Goal: Use online tool/utility: Use online tool/utility

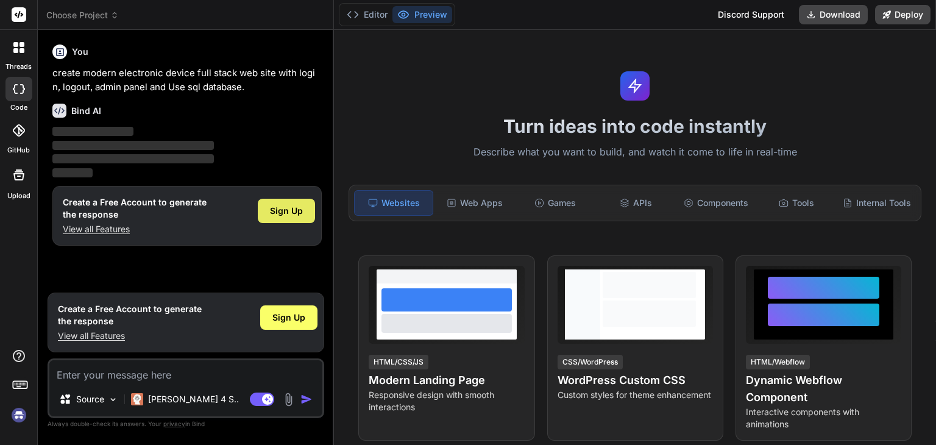
click at [297, 209] on span "Sign Up" at bounding box center [286, 211] width 33 height 12
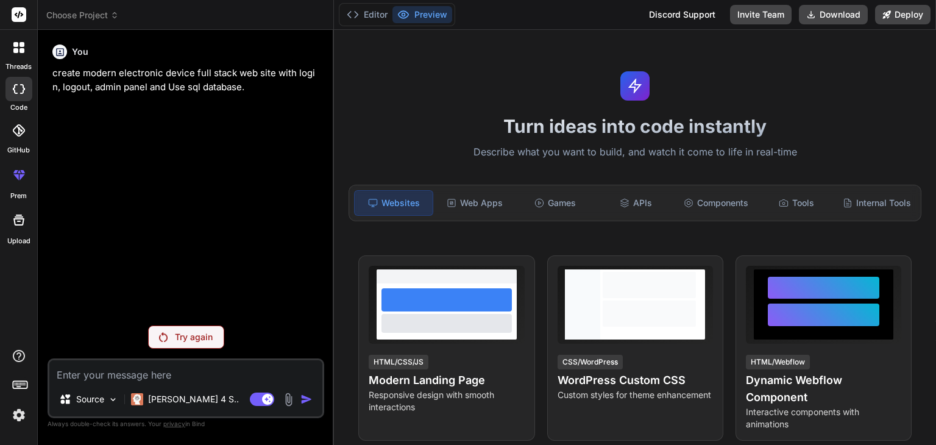
click at [199, 330] on div "Try again" at bounding box center [186, 337] width 76 height 23
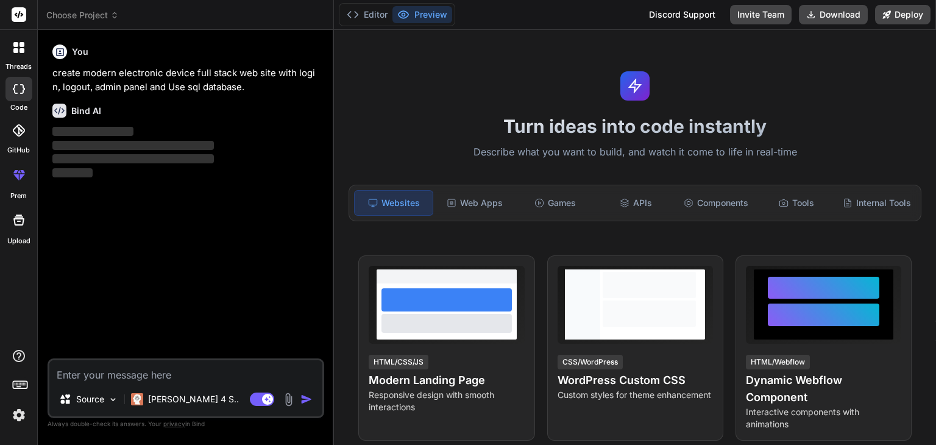
type textarea "x"
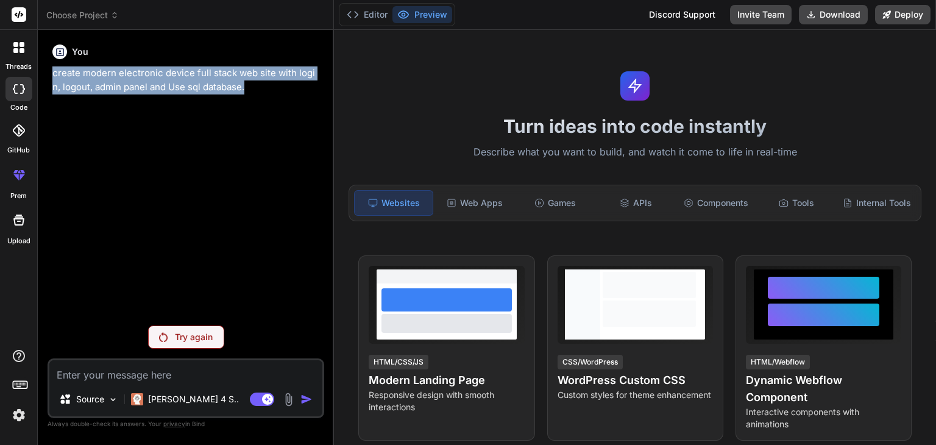
drag, startPoint x: 54, startPoint y: 74, endPoint x: 250, endPoint y: 91, distance: 197.0
click at [250, 91] on p "create modern electronic device full stack web site with login, logout, admin p…" at bounding box center [186, 79] width 269 height 27
copy p "create modern electronic device full stack web site with login, logout, admin p…"
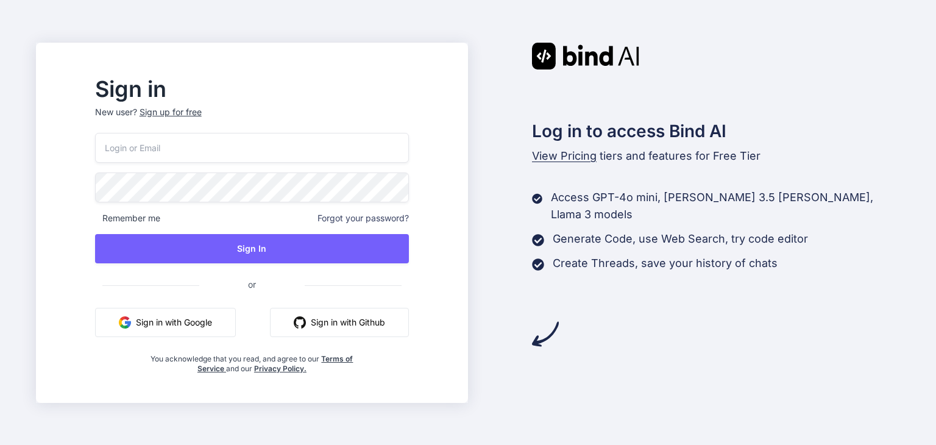
click at [224, 324] on button "Sign in with Google" at bounding box center [165, 322] width 141 height 29
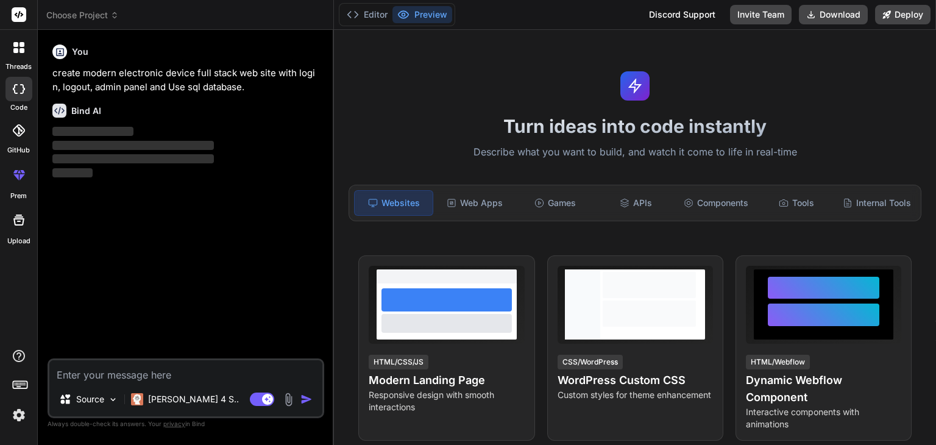
type textarea "x"
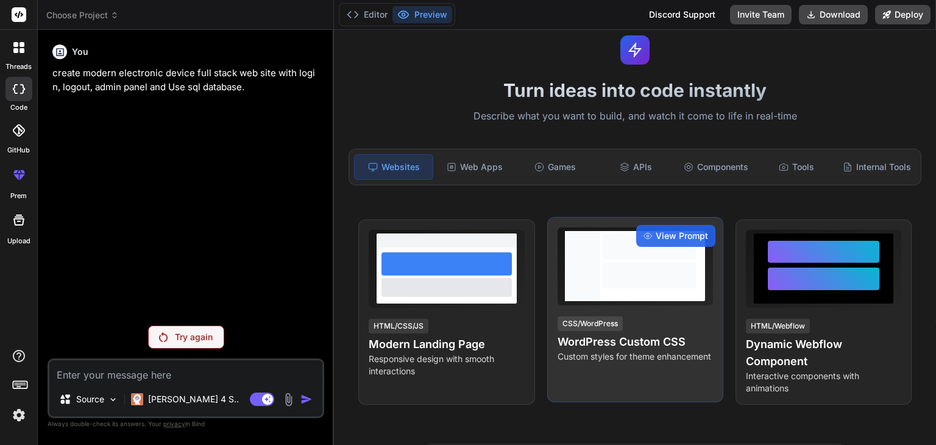
scroll to position [35, 0]
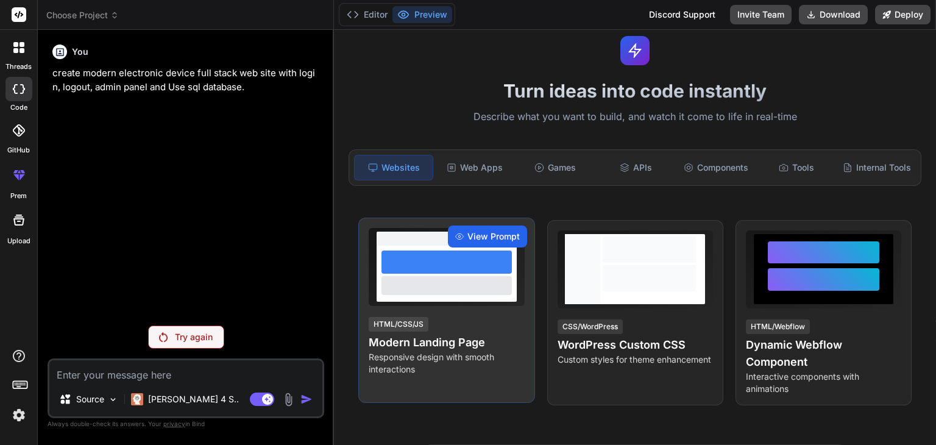
click at [493, 243] on span "View Prompt" at bounding box center [494, 236] width 52 height 12
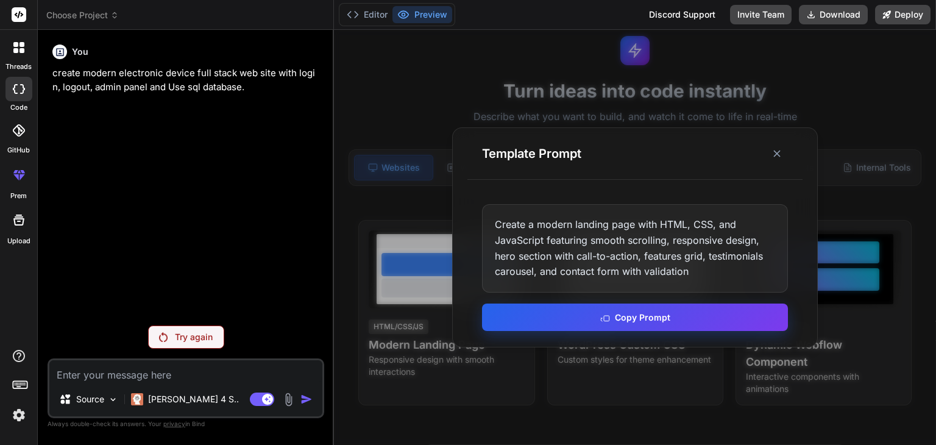
click at [633, 319] on button "Copy Prompt" at bounding box center [635, 317] width 306 height 27
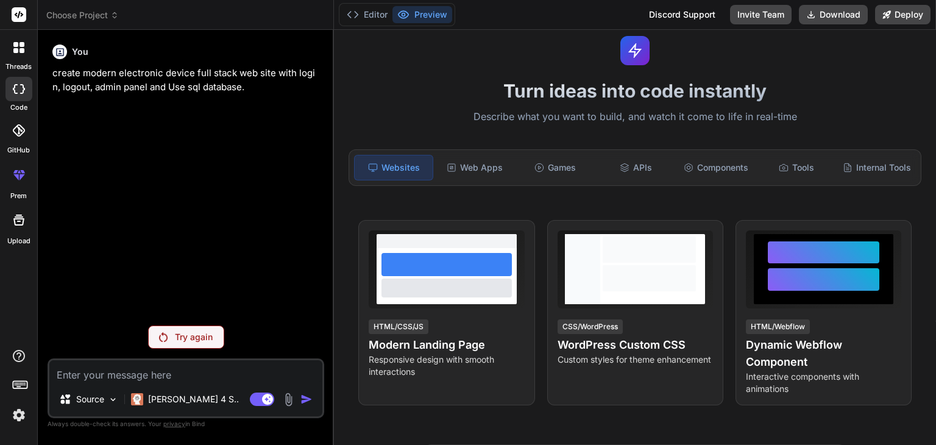
click at [110, 379] on textarea at bounding box center [185, 371] width 273 height 22
paste textarea "Create a modern landing page with HTML, CSS, and JavaScript featuring smooth sc…"
type textarea "Create a modern landing page with HTML, CSS, and JavaScript featuring smooth sc…"
type textarea "x"
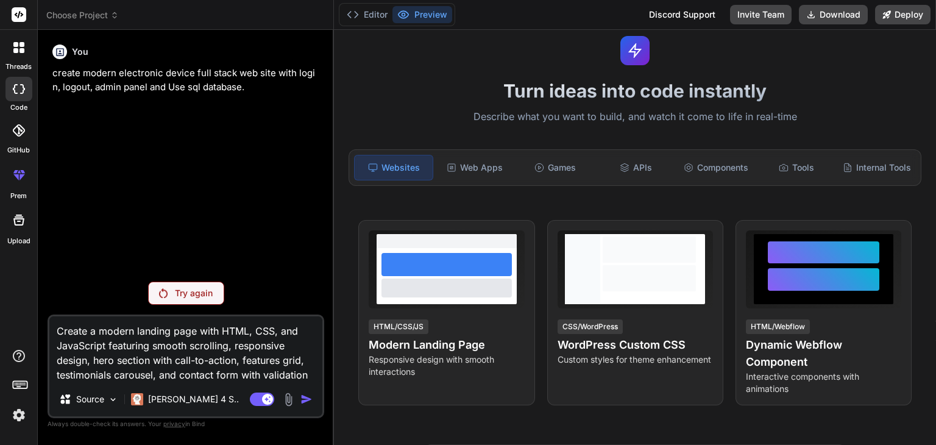
click at [279, 332] on textarea "Create a modern landing page with HTML, CSS, and JavaScript featuring smooth sc…" at bounding box center [185, 349] width 273 height 66
type textarea "Create a modern landing page with HTML, CSS, Rand JavaScript featuring smooth s…"
type textarea "x"
type textarea "Create a modern landing page with HTML, CSS, Reand JavaScript featuring smooth …"
type textarea "x"
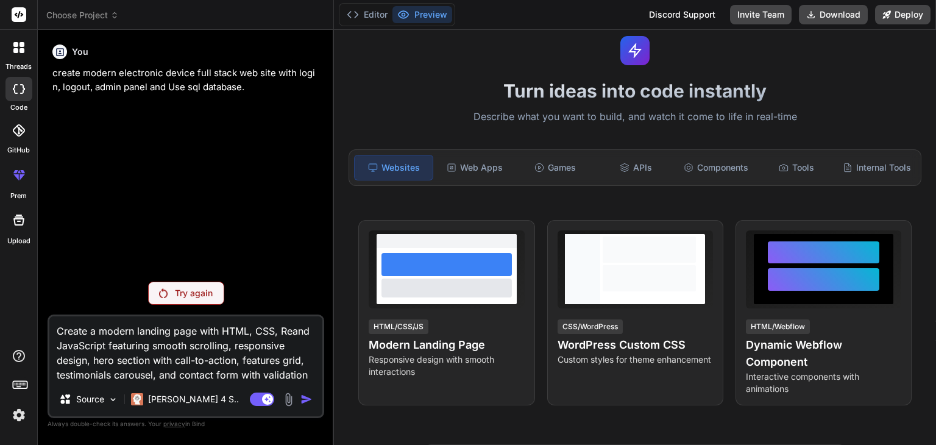
type textarea "Create a modern landing page with HTML, CSS, Reaand JavaScript featuring smooth…"
type textarea "x"
type textarea "Create a modern landing page with HTML, CSS, Reacand JavaScript featuring smoot…"
type textarea "x"
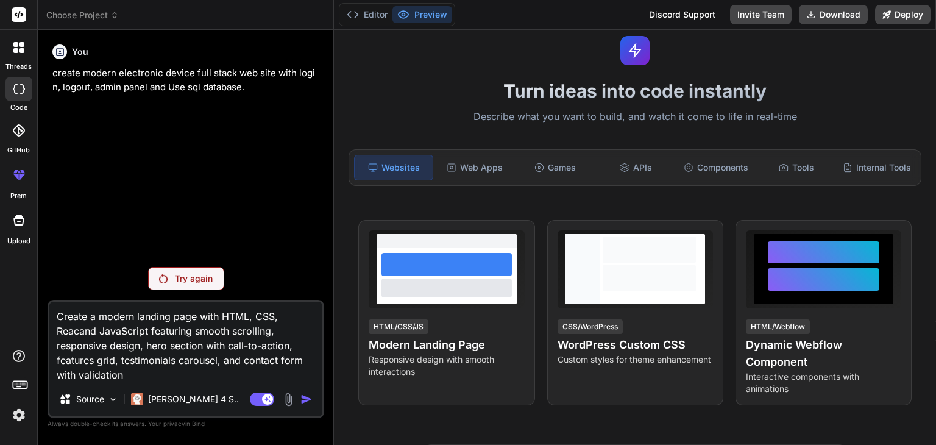
type textarea "Create a modern landing page with HTML, CSS, Reactand JavaScript featuring smoo…"
type textarea "x"
type textarea "Create a modern landing page with HTML, CSS, React and JavaScript featuring smo…"
type textarea "x"
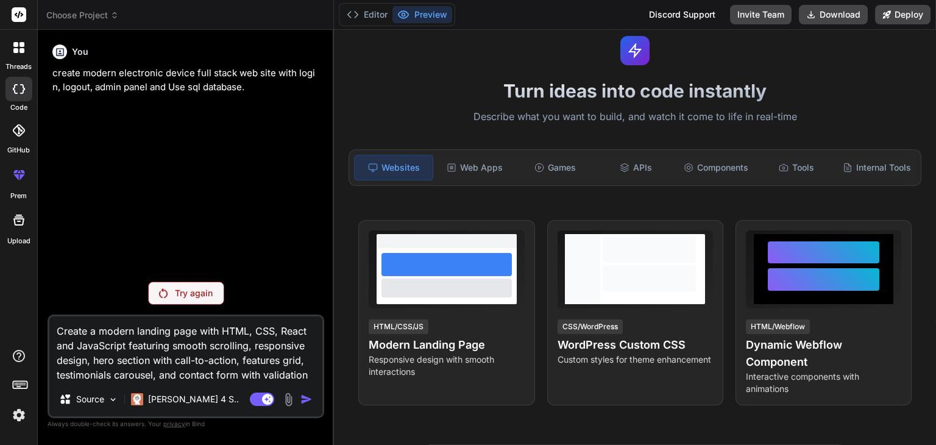
type textarea "Create a modern landing page with HTML, CSS, React ,and JavaScript featuring sm…"
type textarea "x"
type textarea "Create a modern landing page with HTML, CSS, React ,nand JavaScript featuring s…"
type textarea "x"
type textarea "Create a modern landing page with HTML, CSS, React ,noand JavaScript featuring …"
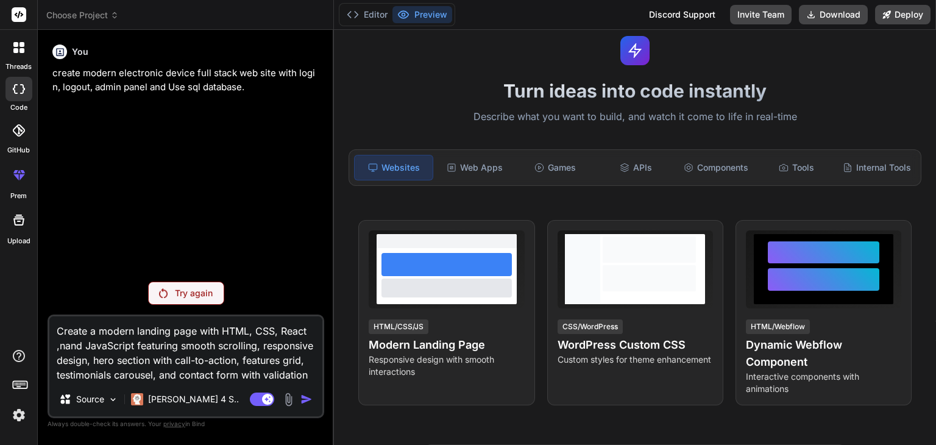
type textarea "x"
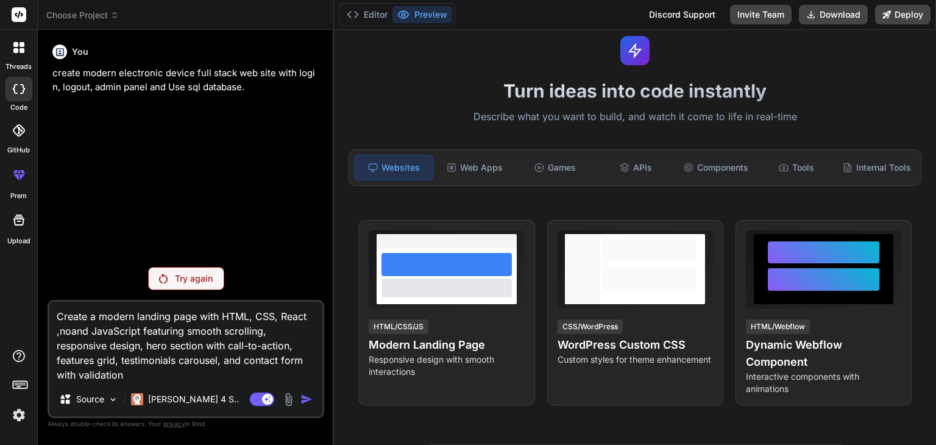
type textarea "Create a modern landing page with HTML, CSS, React ,nodand JavaScript featuring…"
type textarea "x"
type textarea "Create a modern landing page with HTML, CSS, React ,nodeand JavaScript featurin…"
type textarea "x"
type textarea "Create a modern landing page with HTML, CSS, React ,node and JavaScript featuri…"
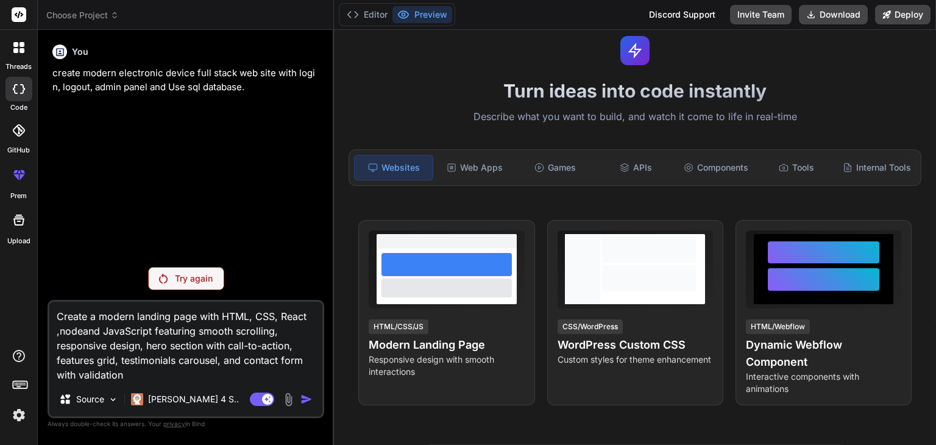
type textarea "x"
type textarea "Create a modern landing page with HTML, CSS, React ,node jand JavaScript featur…"
type textarea "x"
type textarea "Create a modern landing page with HTML, CSS, React ,node jsand JavaScript featu…"
type textarea "x"
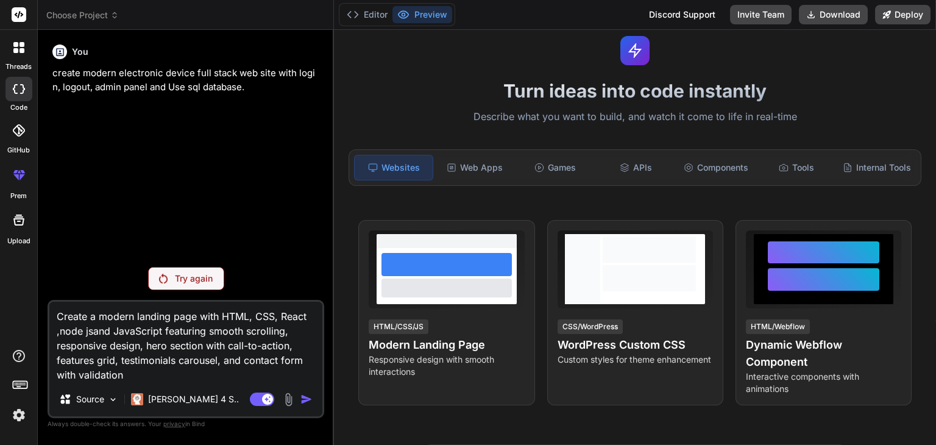
type textarea "Create a modern landing page with HTML, CSS, React ,node js and JavaScript feat…"
type textarea "x"
click at [194, 316] on textarea "Create a modern landing page with HTML, CSS, React ,node js and JavaScript feat…" at bounding box center [185, 342] width 273 height 80
type textarea "Create a modern landing pag with HTML, CSS, React ,node js and JavaScript featu…"
type textarea "x"
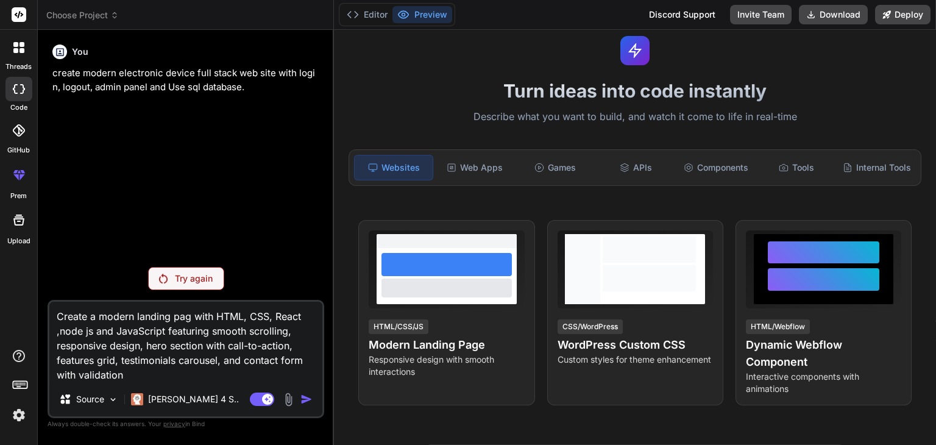
type textarea "Create a modern landing pa with HTML, CSS, React ,node js and JavaScript featur…"
type textarea "x"
type textarea "Create a modern landing p with HTML, CSS, React ,node js and JavaScript featuri…"
type textarea "x"
type textarea "Create a modern landing with HTML, CSS, React ,node js and JavaScript featuring…"
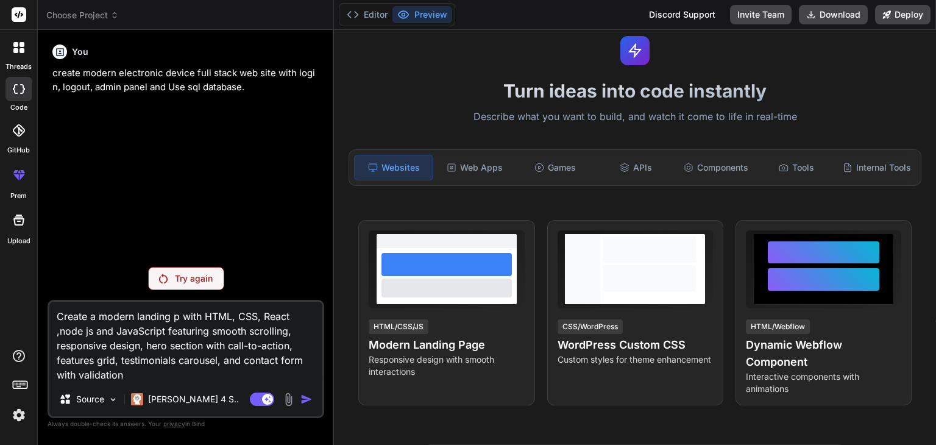
type textarea "x"
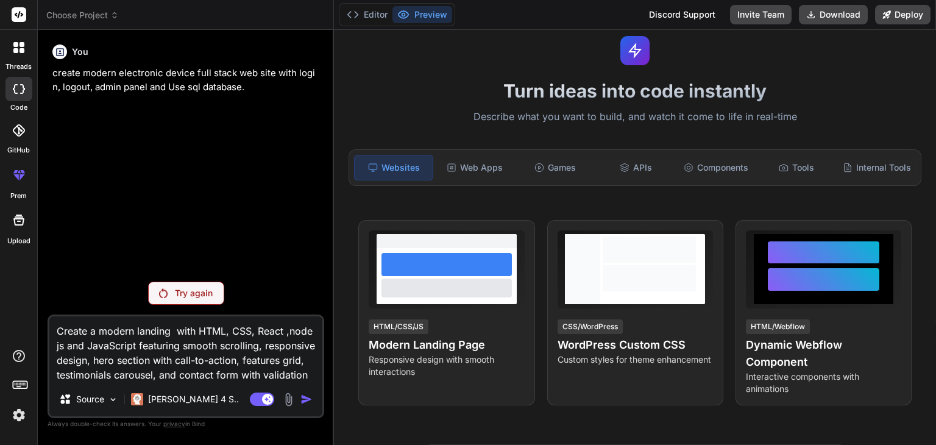
type textarea "Create a modern landing with HTML, CSS, React ,node js and JavaScript featuring…"
type textarea "x"
type textarea "Create a modern landin with HTML, CSS, React ,node js and JavaScript featuring …"
type textarea "x"
type textarea "Create a modern landi with HTML, CSS, React ,node js and JavaScript featuring s…"
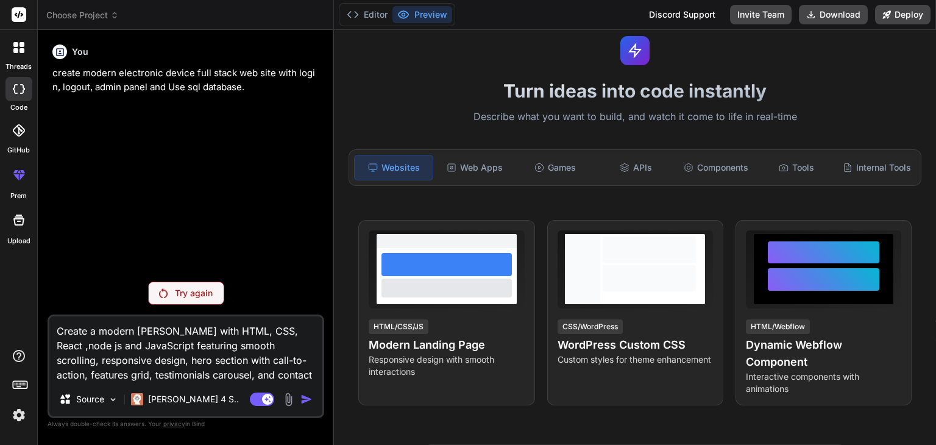
type textarea "x"
type textarea "Create a modern land with HTML, CSS, React ,node js and JavaScript featuring sm…"
type textarea "x"
type textarea "Create a modern lan with HTML, CSS, React ,node js and JavaScript featuring smo…"
type textarea "x"
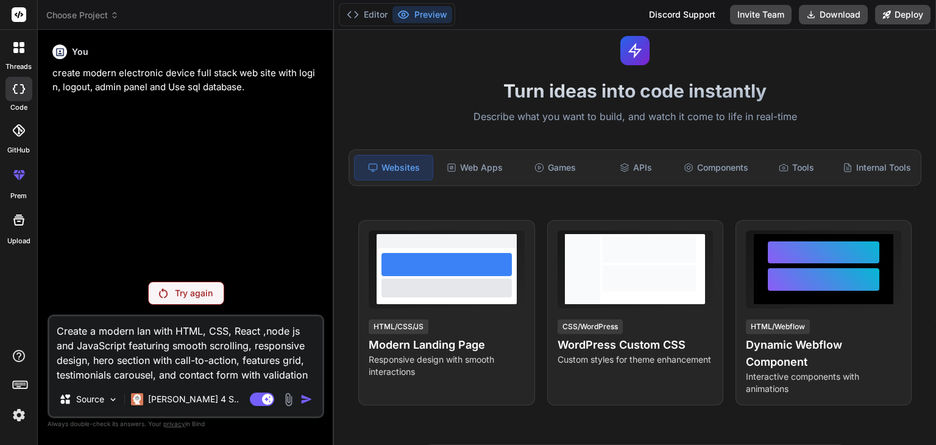
type textarea "Create a modern la with HTML, CSS, React ,node js and JavaScript featuring smoo…"
type textarea "x"
type textarea "Create a modern l with HTML, CSS, React ,node js and JavaScript featuring smoot…"
type textarea "x"
type textarea "Create a modern with HTML, CSS, React ,node js and JavaScript featuring smooth …"
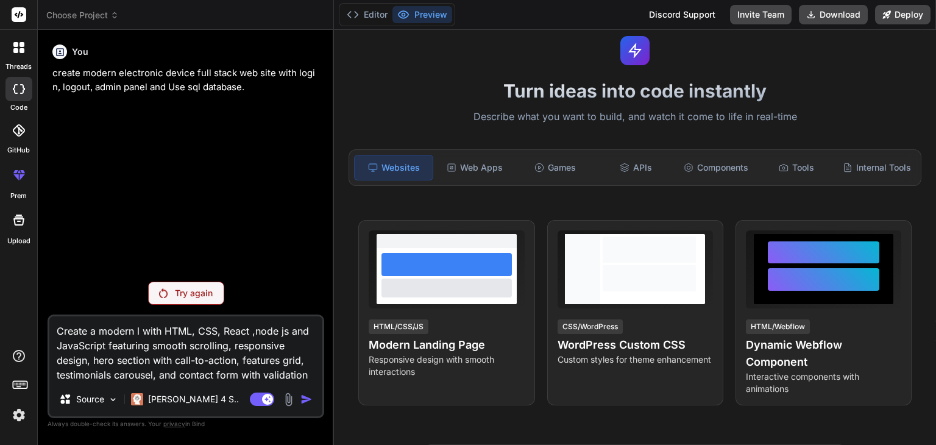
type textarea "x"
type textarea "Create a modern e with HTML, CSS, React ,node js and JavaScript featuring smoot…"
type textarea "x"
type textarea "Create a modern el with HTML, CSS, React ,node js and JavaScript featuring smoo…"
type textarea "x"
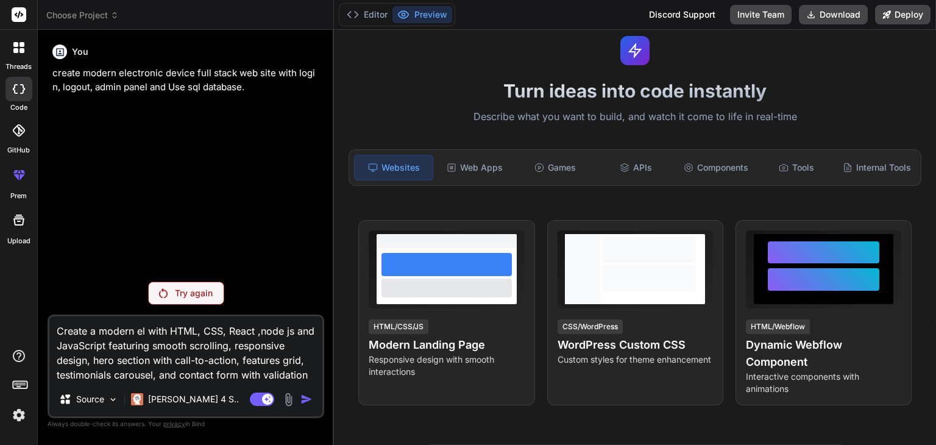
type textarea "Create a modern ele with HTML, CSS, React ,node js and JavaScript featuring smo…"
type textarea "x"
type textarea "Create a modern elec with HTML, CSS, React ,node js and JavaScript featuring sm…"
type textarea "x"
type textarea "Create a modern elect with HTML, CSS, React ,node js and JavaScript featuring s…"
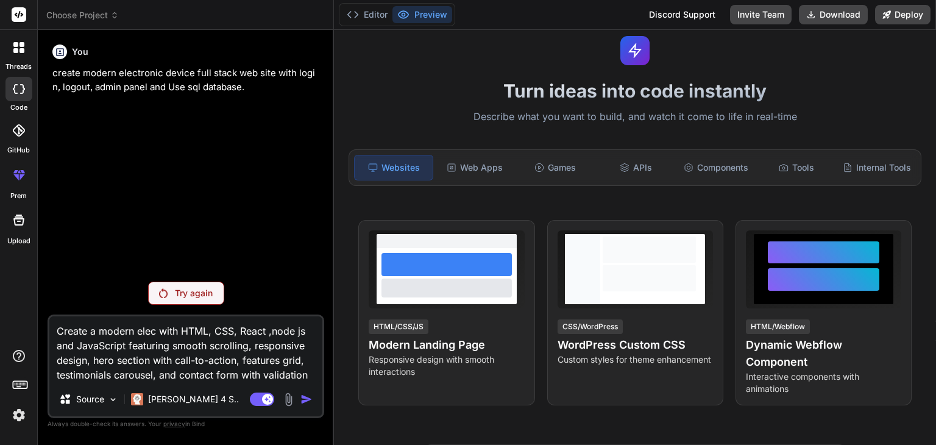
type textarea "x"
type textarea "Create a modern electr with HTML, CSS, React ,node js and JavaScript featuring …"
type textarea "x"
type textarea "Create a modern electro with HTML, CSS, React ,node js and JavaScript featuring…"
type textarea "x"
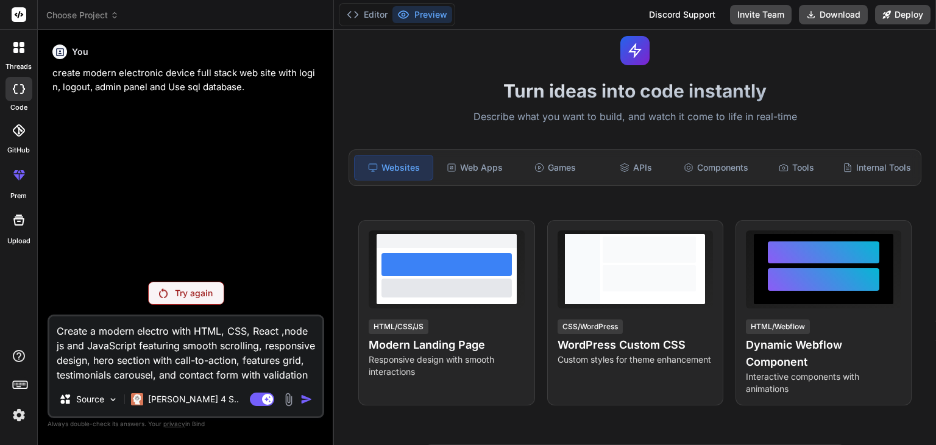
type textarea "Create a modern electron with HTML, CSS, React ,node js and JavaScript featurin…"
type textarea "x"
type textarea "Create a modern electroni with HTML, CSS, React ,node js and JavaScript featuri…"
type textarea "x"
type textarea "Create a modern electronic with HTML, CSS, React ,node js and JavaScript featur…"
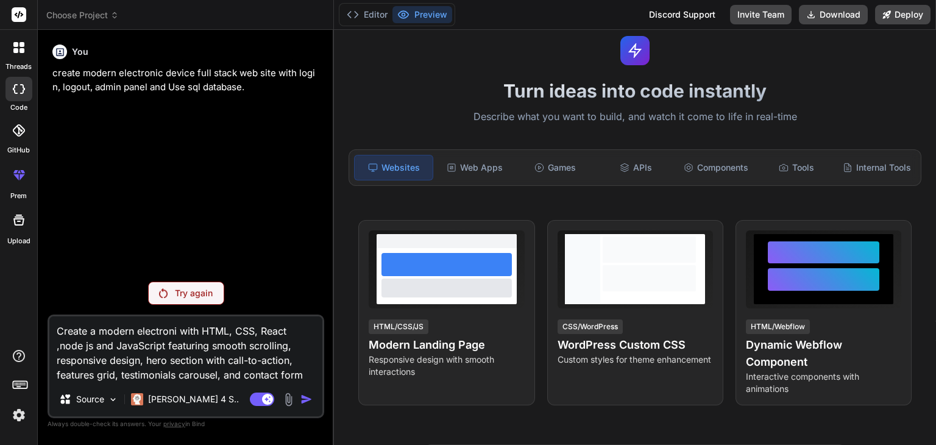
type textarea "x"
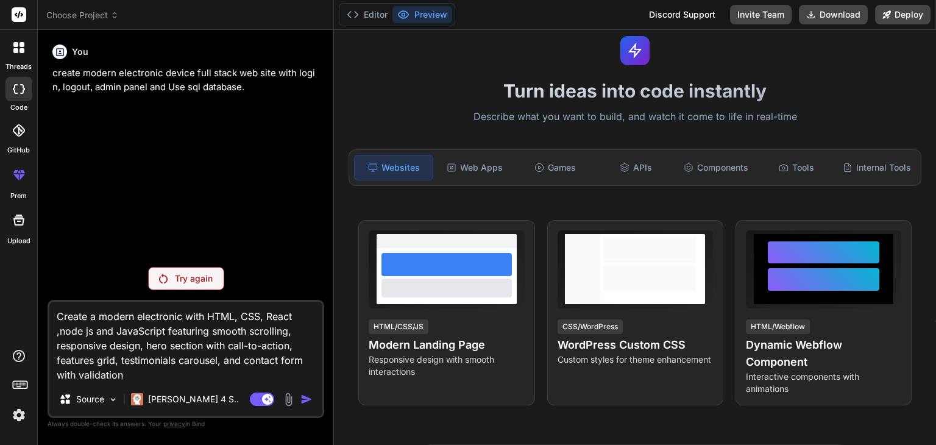
type textarea "Create a modern electronic with HTML, CSS, React ,node js and JavaScript featur…"
type textarea "x"
type textarea "Create a modern electronic w with HTML, CSS, React ,node js and JavaScript feat…"
type textarea "x"
type textarea "Create a modern electronic we with HTML, CSS, React ,node js and JavaScript fea…"
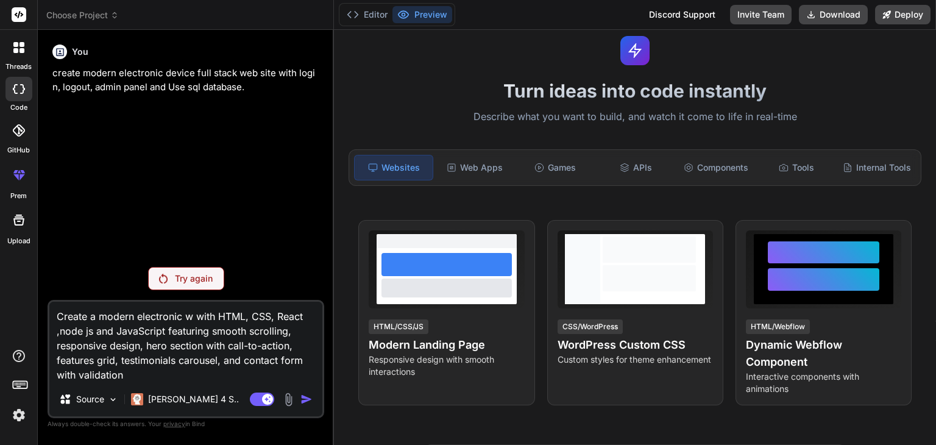
type textarea "x"
type textarea "Create a modern electronic web with HTML, CSS, React ,node js and JavaScript fe…"
type textarea "x"
type textarea "Create a modern electronic webs with HTML, CSS, React ,node js and JavaScript f…"
type textarea "x"
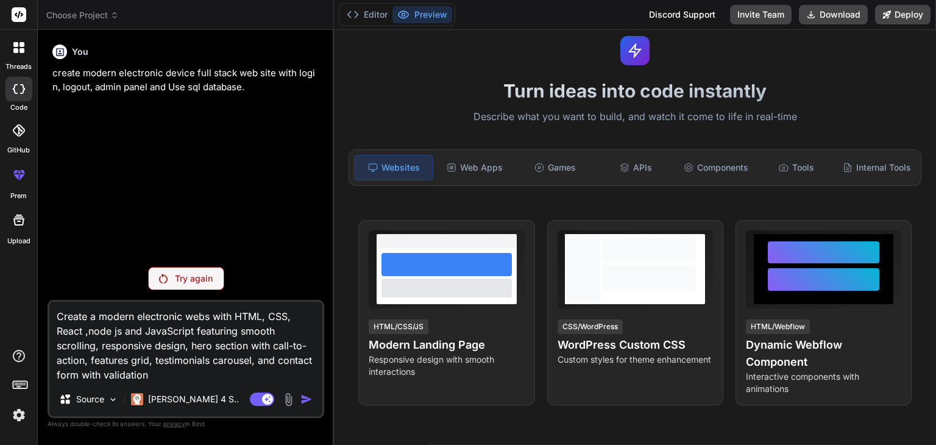
type textarea "Create a modern electronic websi with HTML, CSS, React ,node js and JavaScript …"
type textarea "x"
type textarea "Create a modern electronic websit with HTML, CSS, React ,node js and JavaScript…"
type textarea "x"
type textarea "Create a modern electronic website with HTML, CSS, React ,node js and JavaScrip…"
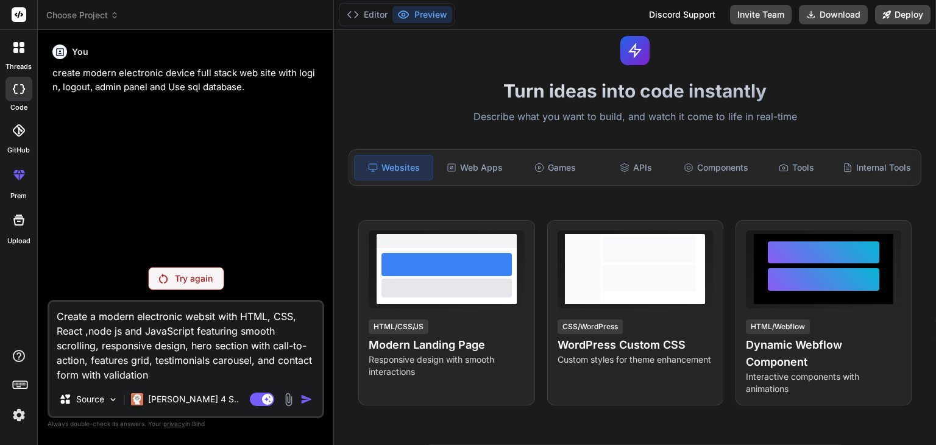
type textarea "x"
type textarea "Create a modern electronic fwebsite with HTML, CSS, React ,node js and JavaScri…"
type textarea "x"
type textarea "Create a modern electronic fuwebsite with HTML, CSS, React ,node js and JavaScr…"
type textarea "x"
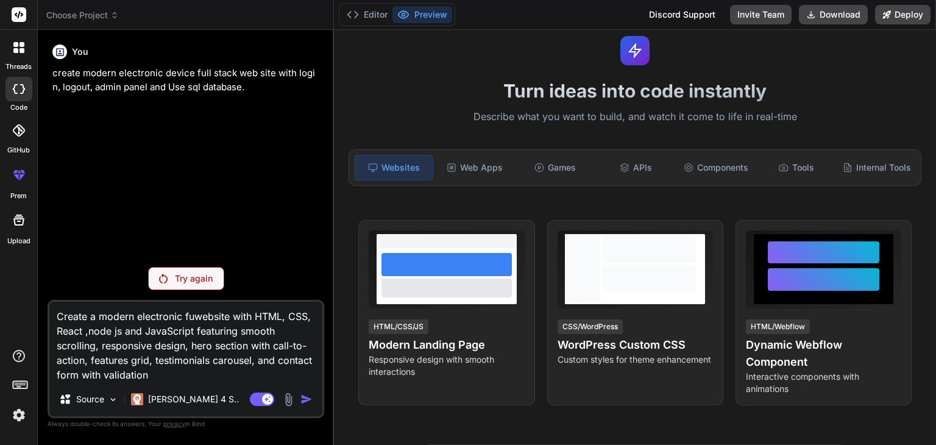
type textarea "Create a modern electronic fulwebsite with HTML, CSS, React ,node js and JavaSc…"
type textarea "x"
type textarea "Create a modern electronic fullwebsite with HTML, CSS, React ,node js and JavaS…"
type textarea "x"
type textarea "Create a modern electronic full website with HTML, CSS, React ,node js and Java…"
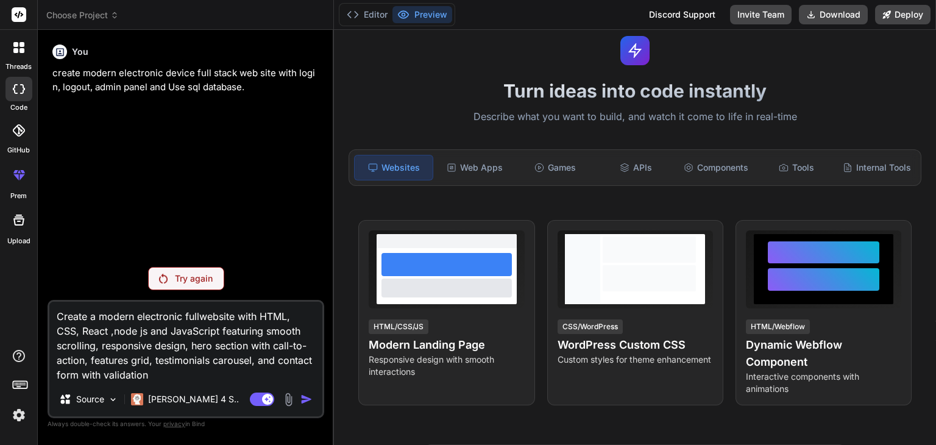
type textarea "x"
type textarea "Create a modern electronic full swebsite with HTML, CSS, React ,node js and Jav…"
type textarea "x"
type textarea "Create a modern electronic full stwebsite with HTML, CSS, React ,node js and Ja…"
type textarea "x"
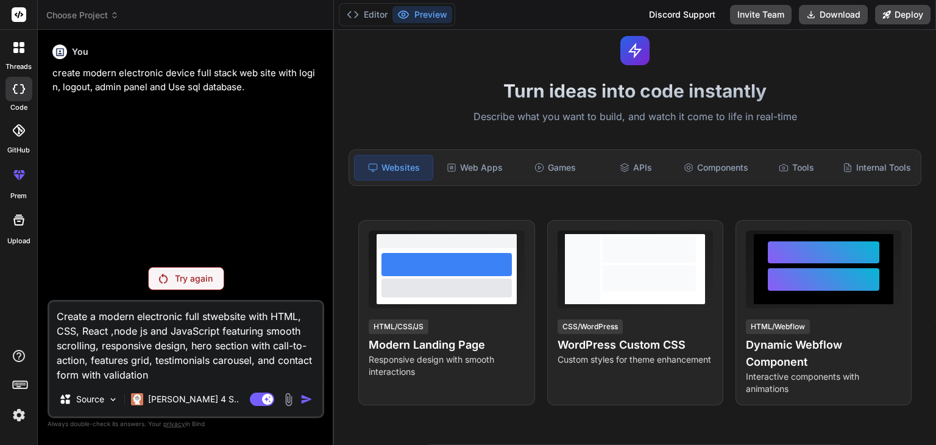
type textarea "Create a modern electronic full stawebsite with HTML, CSS, React ,node js and J…"
type textarea "x"
type textarea "Create a modern electronic full stacwebsite with HTML, CSS, React ,node js and …"
type textarea "x"
type textarea "Create a modern electronic full stackwebsite with HTML, CSS, React ,node js and…"
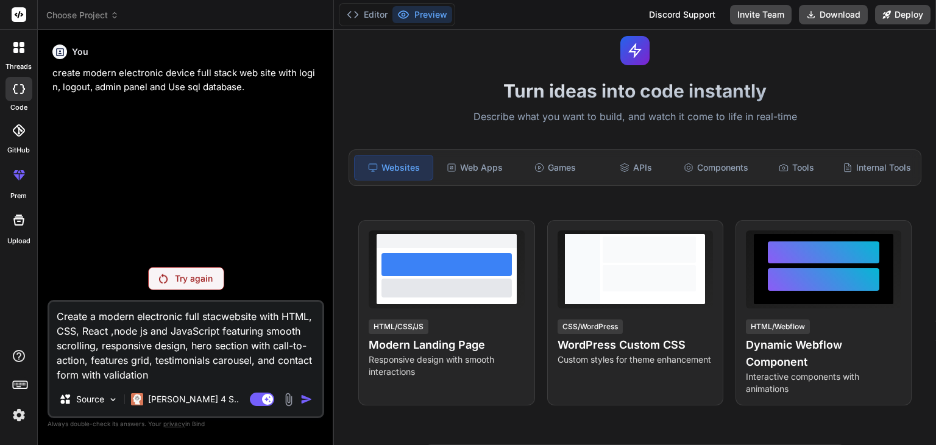
type textarea "x"
type textarea "Create a modern electronic full stack website with HTML, CSS, React ,node js an…"
type textarea "x"
click at [205, 374] on textarea "Create a modern electronic full stack website with HTML, CSS, React ,node js an…" at bounding box center [185, 342] width 273 height 80
type textarea "Create a modern electronic full stack website with HTML, CSS, React ,node js an…"
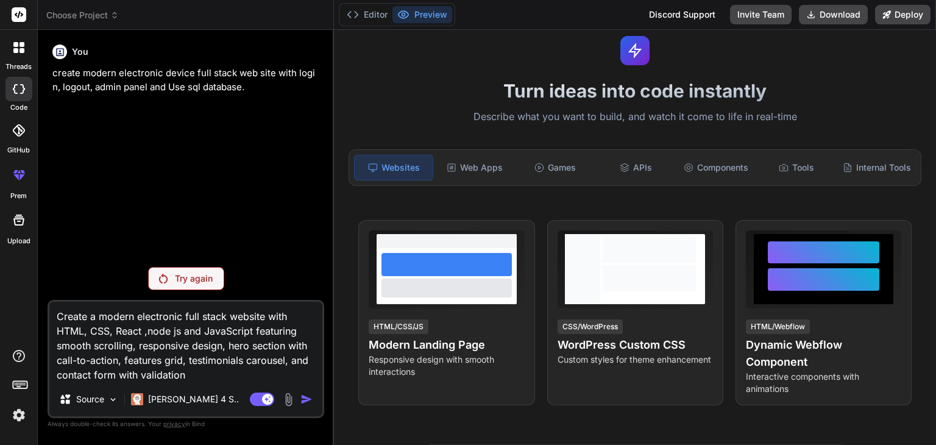
type textarea "x"
type textarea "Create a modern electronic full stack website with HTML, CSS, React ,node js an…"
type textarea "x"
type textarea "Create a modern electronic full stack website with HTML, CSS, React ,node js an…"
type textarea "x"
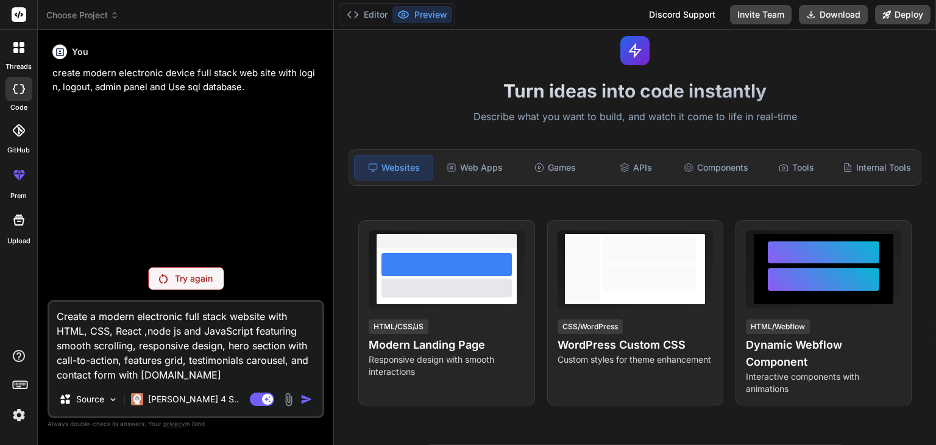
type textarea "Create a modern electronic full stack website with HTML, CSS, React ,node js an…"
type textarea "x"
type textarea "Create a modern electronic full stack website with HTML, CSS, React ,node js an…"
type textarea "x"
type textarea "Create a modern electronic full stack website with HTML, CSS, React ,node js an…"
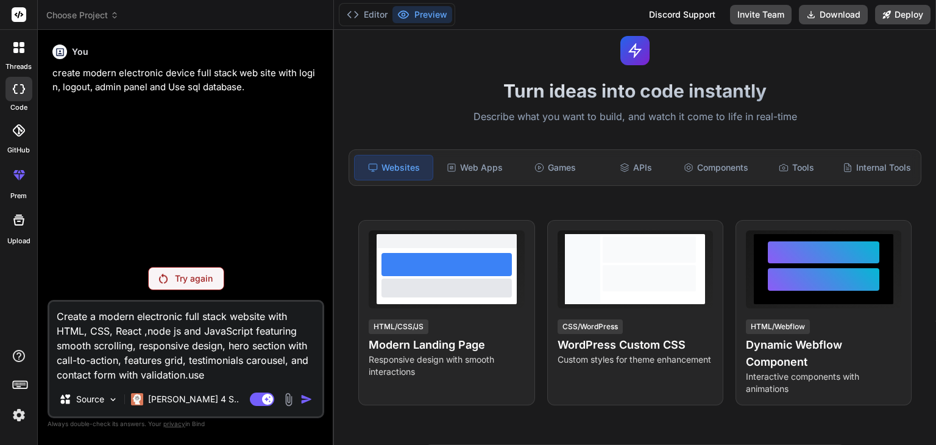
type textarea "x"
type textarea "Create a modern electronic full stack website with HTML, CSS, React ,node js an…"
type textarea "x"
type textarea "Create a modern electronic full stack website with HTML, CSS, React ,node js an…"
type textarea "x"
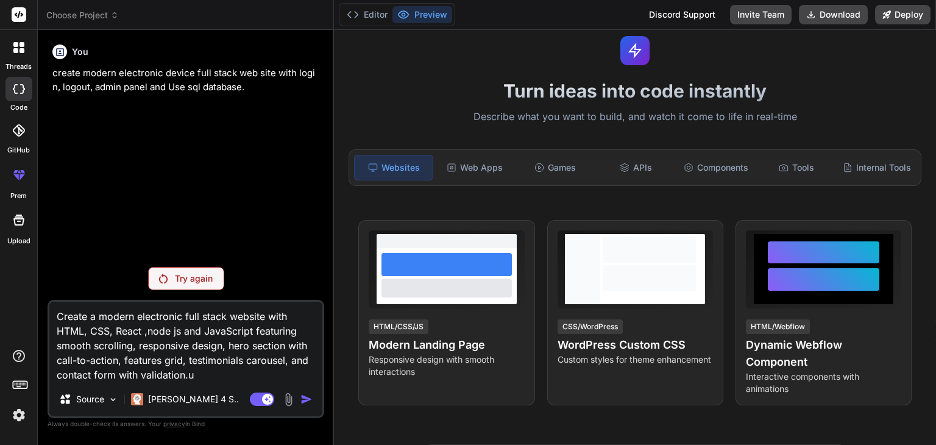
type textarea "Create a modern electronic full stack website with HTML, CSS, React ,node js an…"
type textarea "x"
type textarea "Create a modern electronic full stack website with HTML, CSS, React ,node js an…"
type textarea "x"
type textarea "Create a modern electronic full stack website with HTML, CSS, React ,node js an…"
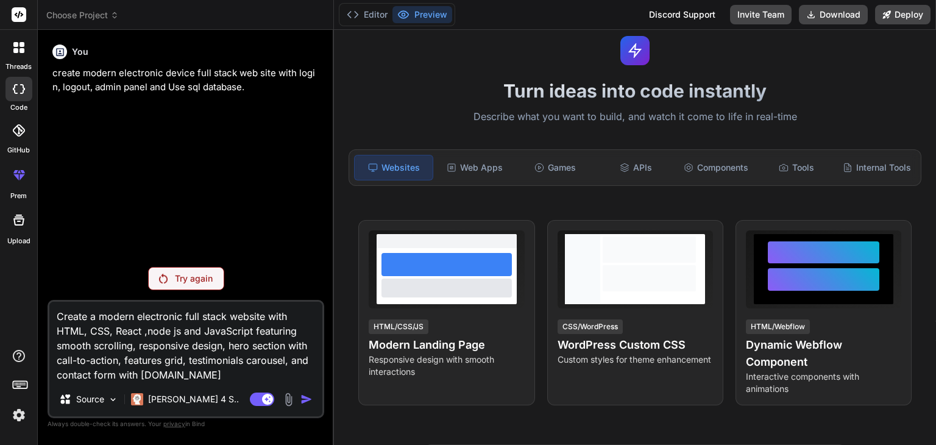
type textarea "x"
type textarea "Create a modern electronic full stack website with HTML, CSS, React ,node js an…"
type textarea "x"
type textarea "Create a modern electronic full stack website with HTML, CSS, React ,node js an…"
type textarea "x"
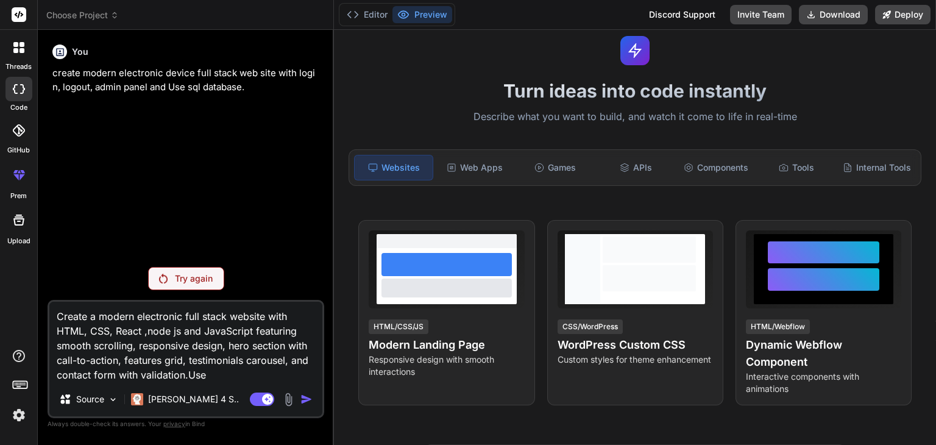
type textarea "Create a modern electronic full stack website with HTML, CSS, React ,node js an…"
type textarea "x"
type textarea "Create a modern electronic full stack website with HTML, CSS, React ,node js an…"
type textarea "x"
type textarea "Create a modern electronic full stack website with HTML, CSS, React ,node js an…"
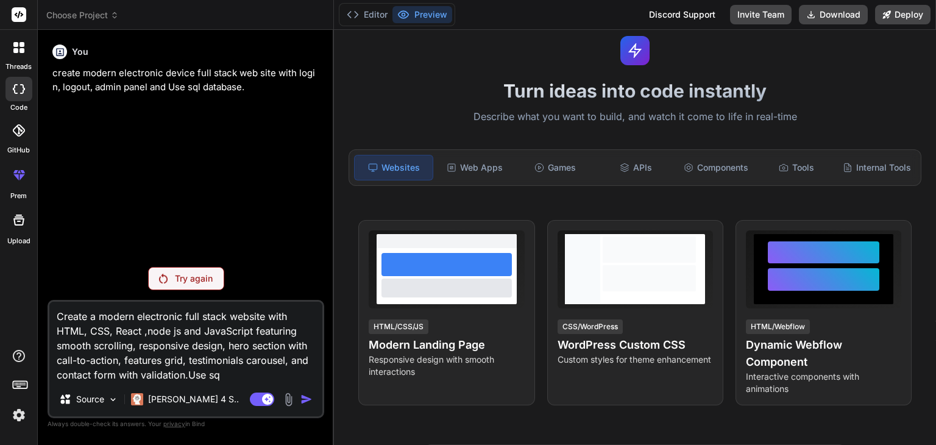
type textarea "x"
type textarea "Create a modern electronic full stack website with HTML, CSS, React ,node js an…"
type textarea "x"
type textarea "Create a modern electronic full stack website with HTML, CSS, React ,node js an…"
type textarea "x"
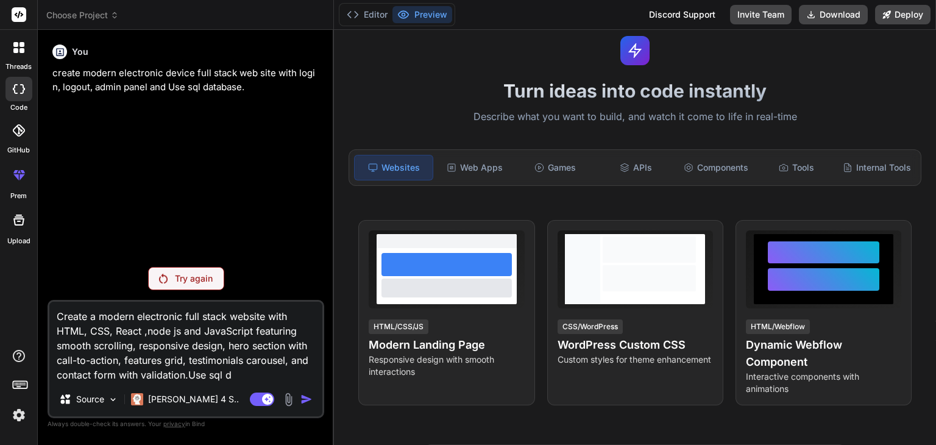
type textarea "Create a modern electronic full stack website with HTML, CSS, React ,node js an…"
type textarea "x"
type textarea "Create a modern electronic full stack website with HTML, CSS, React ,node js an…"
type textarea "x"
type textarea "Create a modern electronic full stack website with HTML, CSS, React ,node js an…"
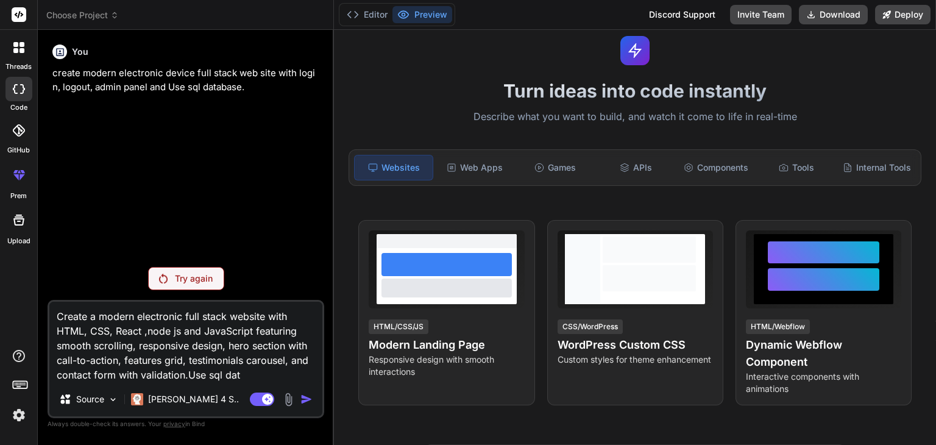
type textarea "x"
type textarea "Create a modern electronic full stack website with HTML, CSS, React ,node js an…"
type textarea "x"
type textarea "Create a modern electronic full stack website with HTML, CSS, React ,node js an…"
type textarea "x"
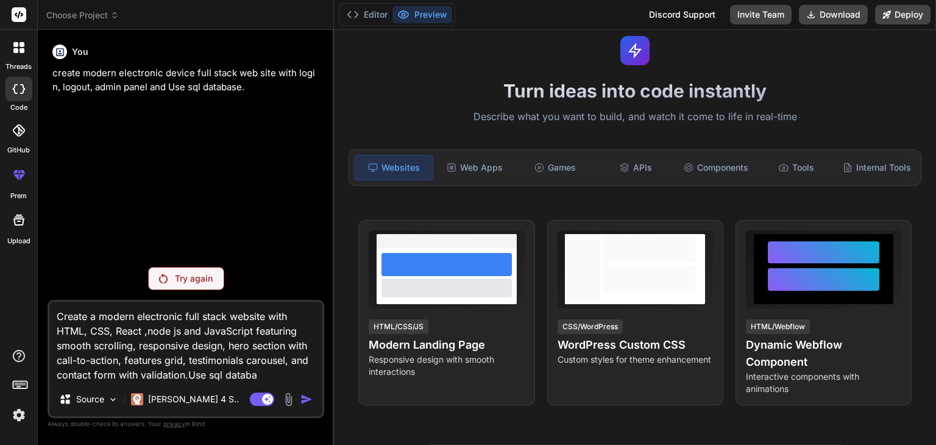
type textarea "Create a modern electronic full stack website with HTML, CSS, React ,node js an…"
type textarea "x"
type textarea "Create a modern electronic full stack website with HTML, CSS, React ,node js an…"
type textarea "x"
type textarea "Create a modern electronic full stack website with HTML, CSS, React ,node js an…"
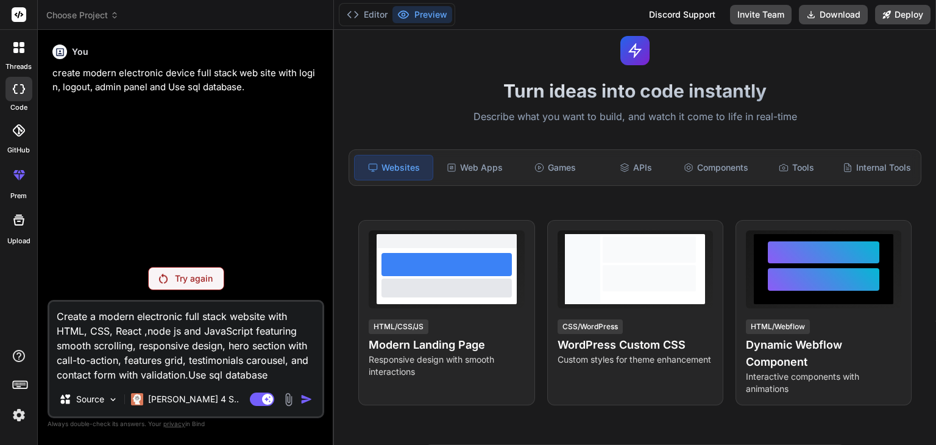
type textarea "x"
type textarea "Create a modern electronic full stack website with HTML, CSS, React ,node js an…"
drag, startPoint x: 58, startPoint y: 314, endPoint x: 285, endPoint y: 377, distance: 235.9
click at [285, 377] on textarea "Create a modern electronic full stack website with HTML, CSS, React ,node js an…" at bounding box center [185, 342] width 273 height 80
click at [17, 405] on img at bounding box center [19, 415] width 21 height 21
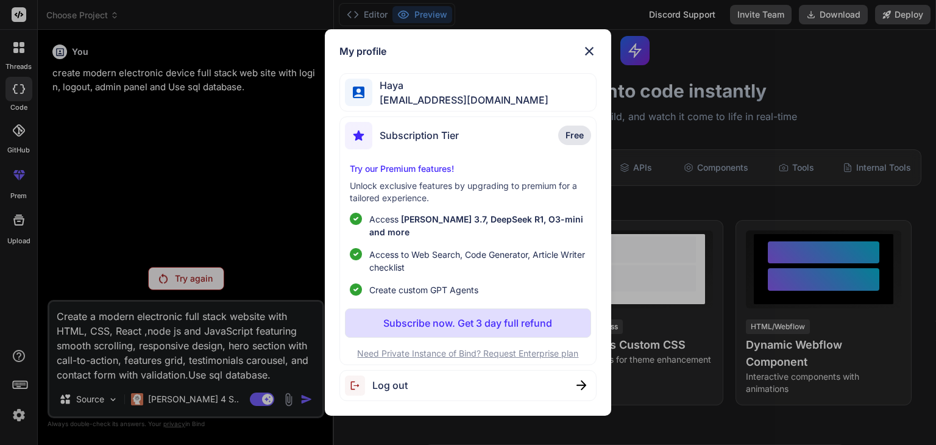
click at [585, 59] on img at bounding box center [589, 51] width 15 height 15
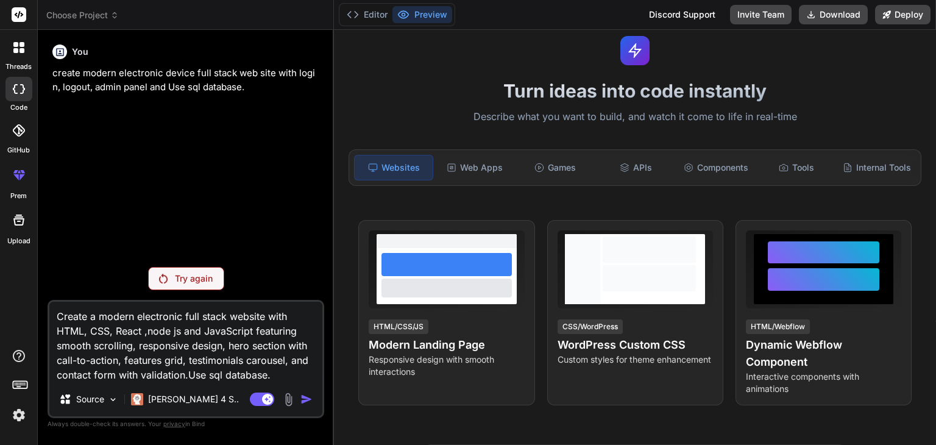
click at [245, 88] on p "create modern electronic device full stack web site with login, logout, admin p…" at bounding box center [186, 79] width 269 height 27
click at [23, 94] on div at bounding box center [18, 89] width 27 height 24
click at [21, 54] on div at bounding box center [19, 48] width 26 height 26
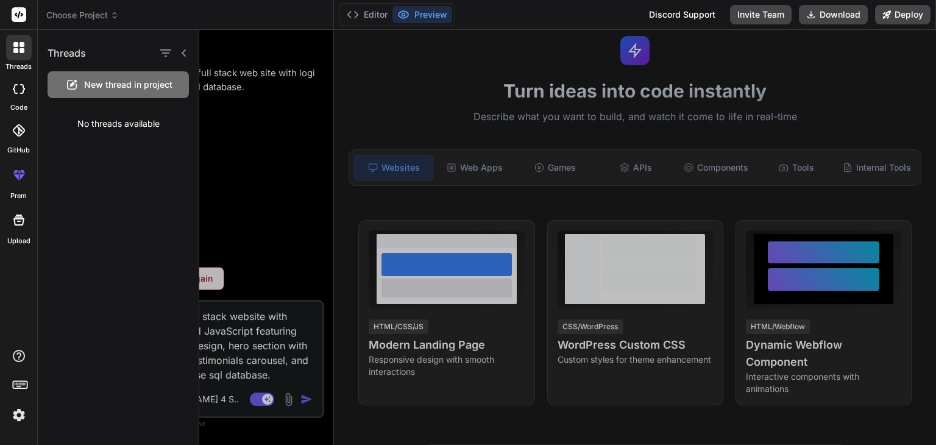
click at [20, 213] on icon at bounding box center [19, 220] width 15 height 15
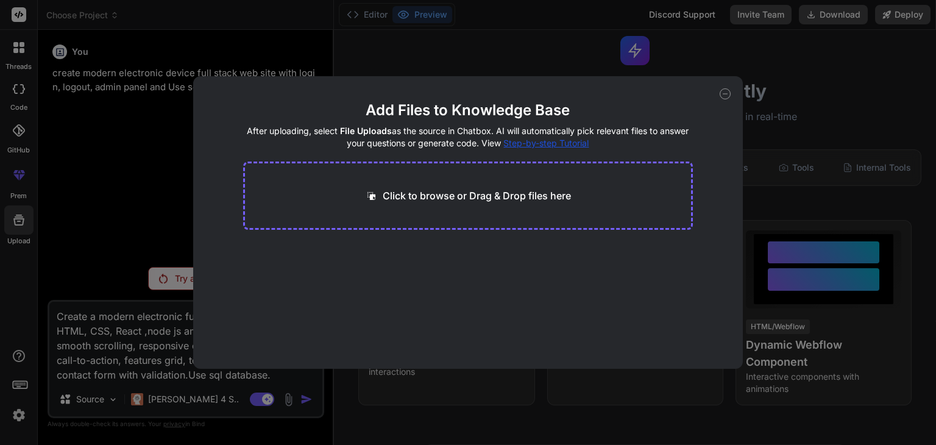
click at [729, 93] on icon at bounding box center [725, 93] width 11 height 11
type textarea "x"
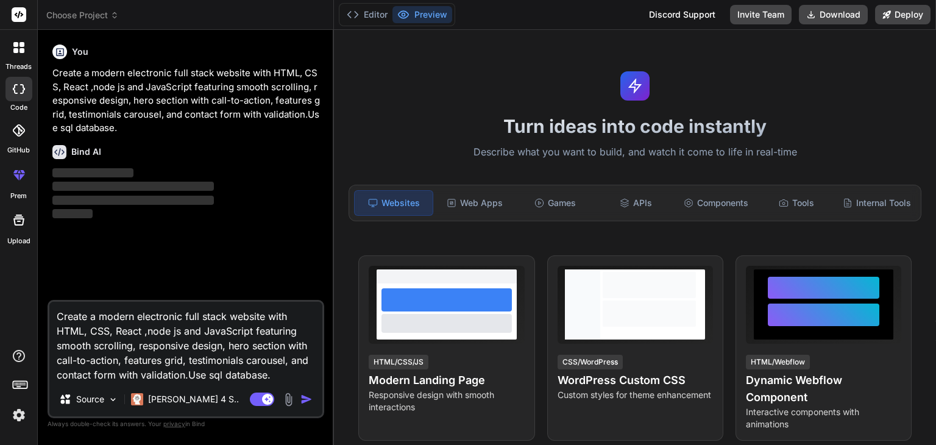
type textarea "x"
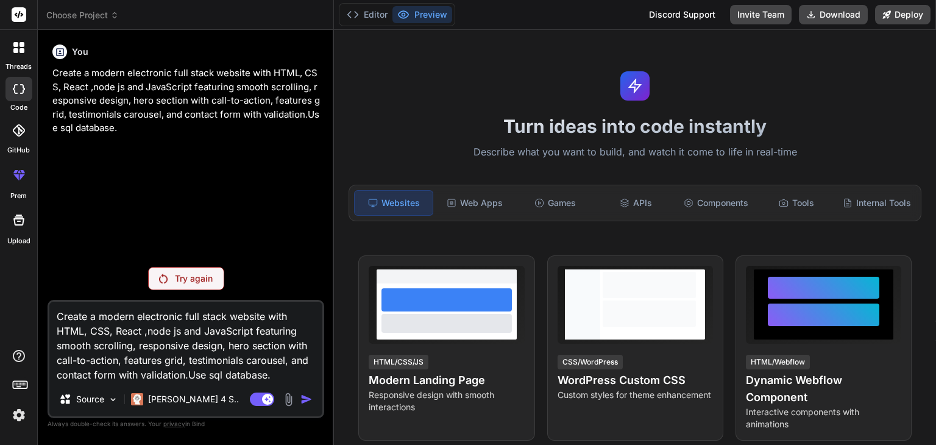
click at [407, 13] on icon at bounding box center [403, 15] width 12 height 12
click at [370, 15] on button "Editor" at bounding box center [367, 14] width 51 height 17
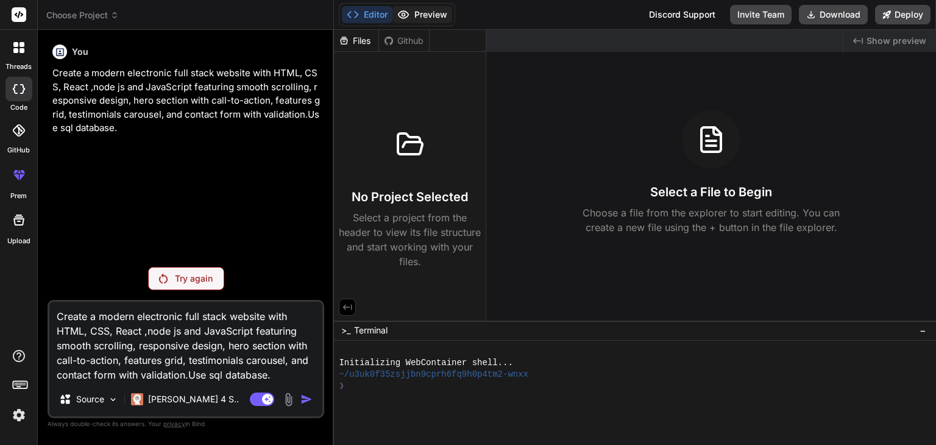
click at [417, 10] on button "Preview" at bounding box center [423, 14] width 60 height 17
